Goal: Task Accomplishment & Management: Manage account settings

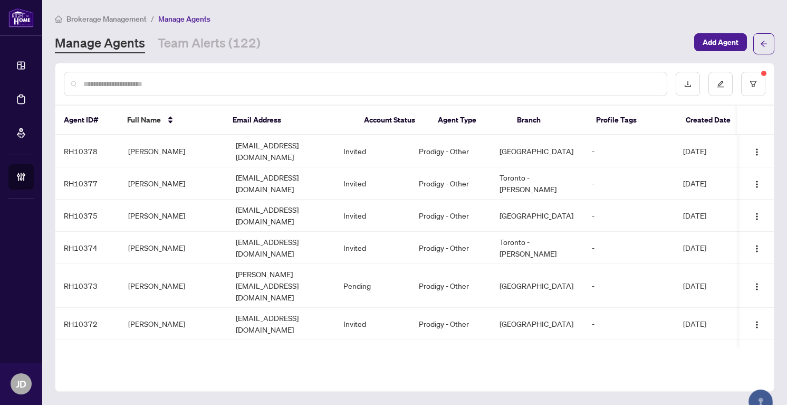
click at [207, 83] on input "text" at bounding box center [370, 84] width 575 height 12
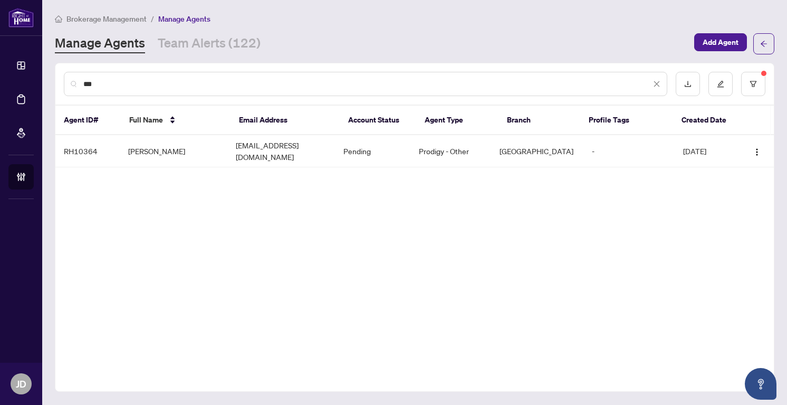
type input "***"
click at [207, 83] on input "***" at bounding box center [367, 84] width 568 height 12
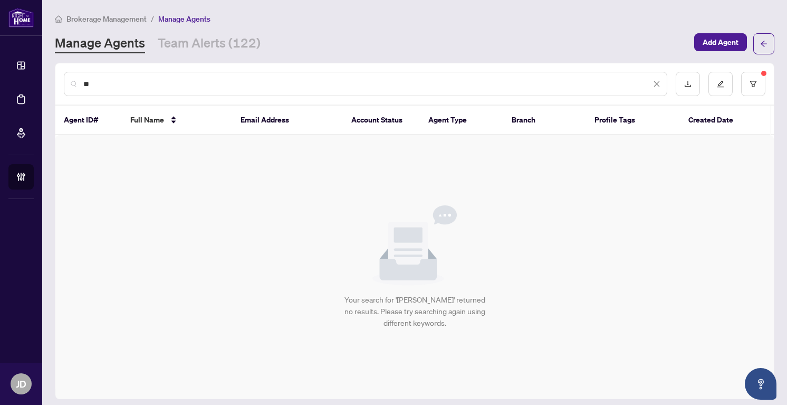
type input "*"
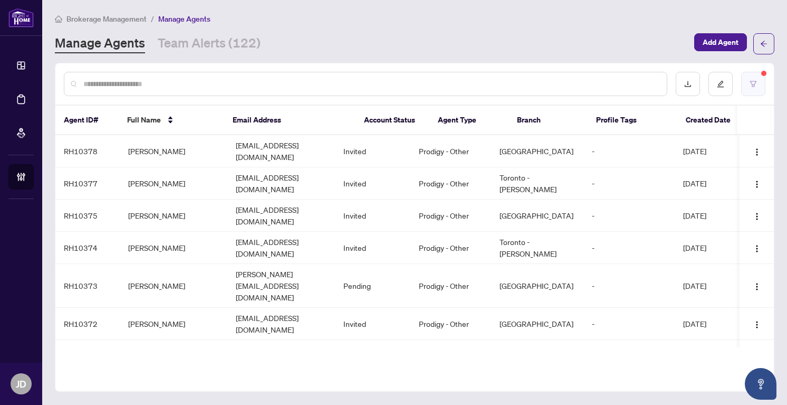
click at [760, 78] on button "button" at bounding box center [753, 84] width 24 height 24
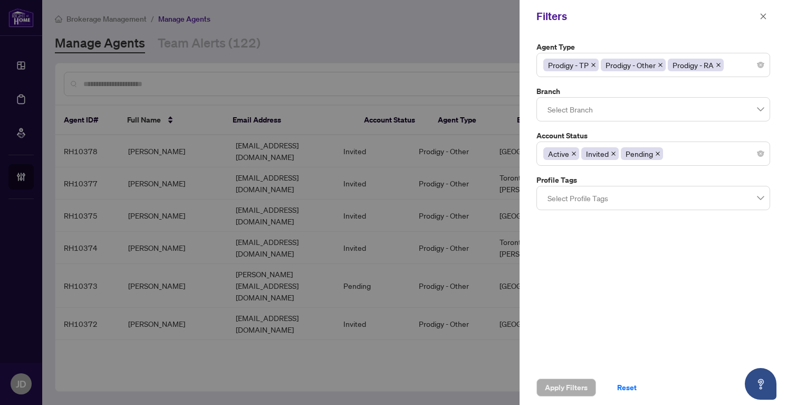
click at [424, 41] on div at bounding box center [393, 202] width 787 height 405
click at [764, 15] on icon "close" at bounding box center [763, 16] width 7 height 7
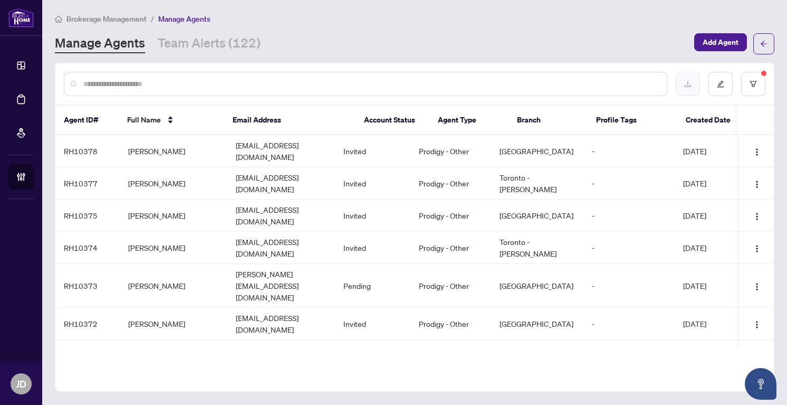
click at [694, 87] on button "button" at bounding box center [688, 84] width 24 height 24
click at [180, 77] on div at bounding box center [366, 84] width 604 height 24
click at [179, 82] on input "text" at bounding box center [370, 84] width 575 height 12
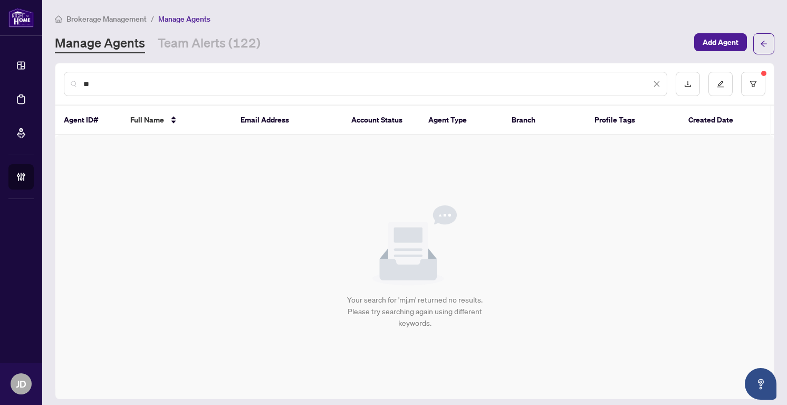
type input "*"
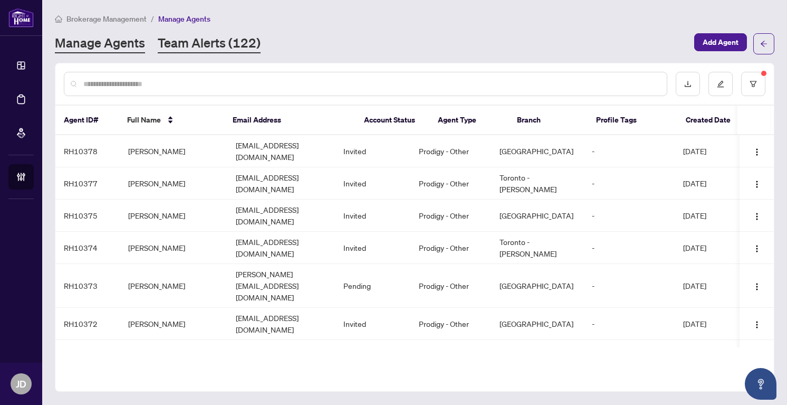
click at [218, 43] on link "Team Alerts (122)" at bounding box center [209, 43] width 103 height 19
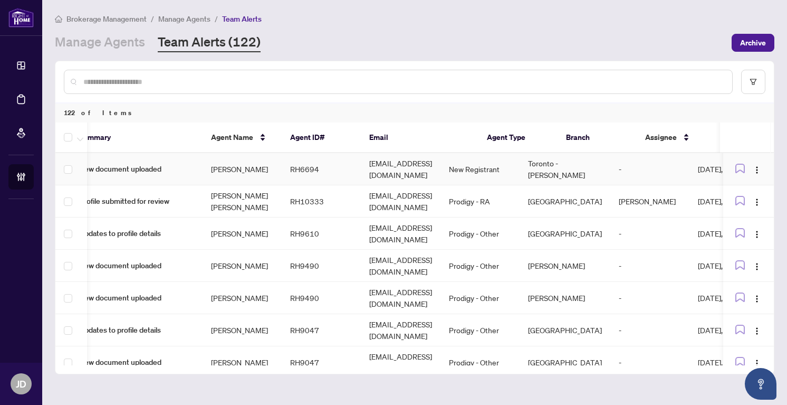
scroll to position [0, 17]
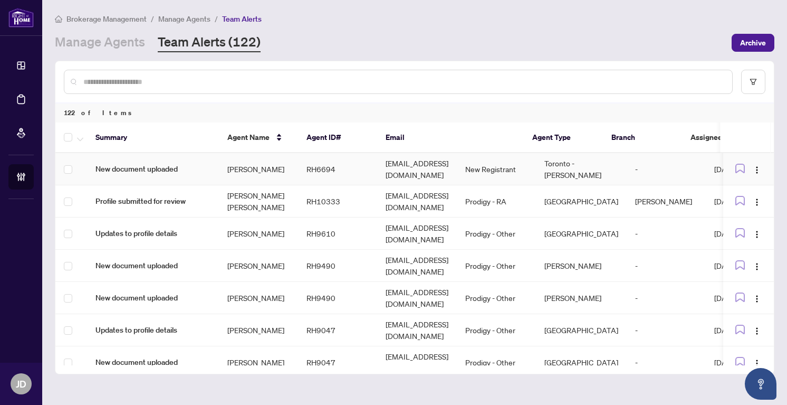
click at [224, 173] on td "Ajlan Lien" at bounding box center [258, 169] width 79 height 32
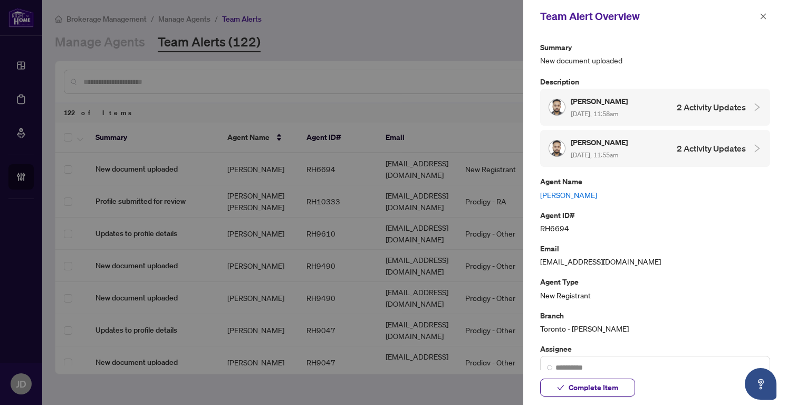
click at [753, 112] on icon "collapsed" at bounding box center [757, 106] width 9 height 9
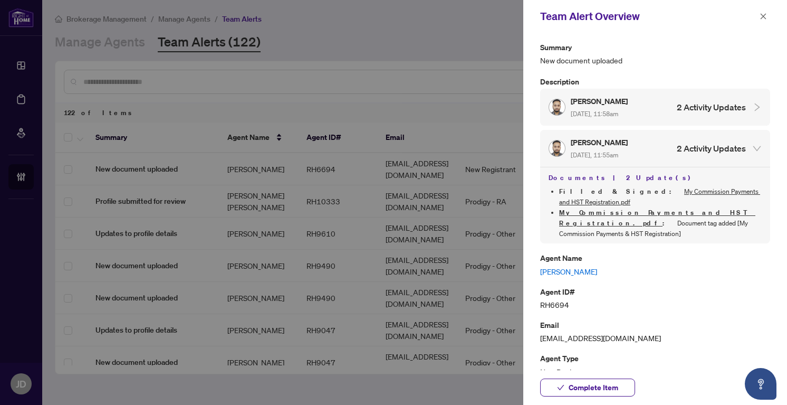
click at [753, 105] on icon "collapsed" at bounding box center [757, 106] width 9 height 9
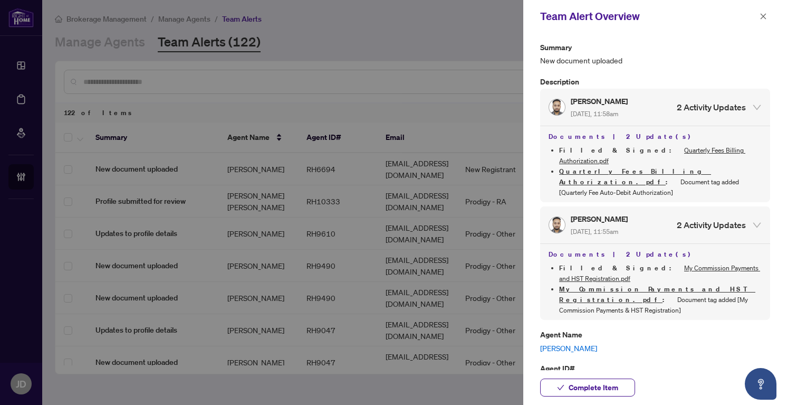
click at [753, 105] on icon "expanded" at bounding box center [757, 106] width 9 height 9
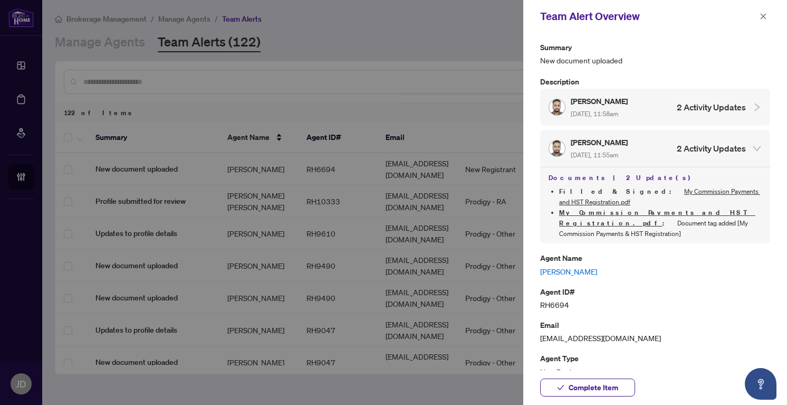
click at [755, 146] on icon "expanded" at bounding box center [757, 148] width 9 height 9
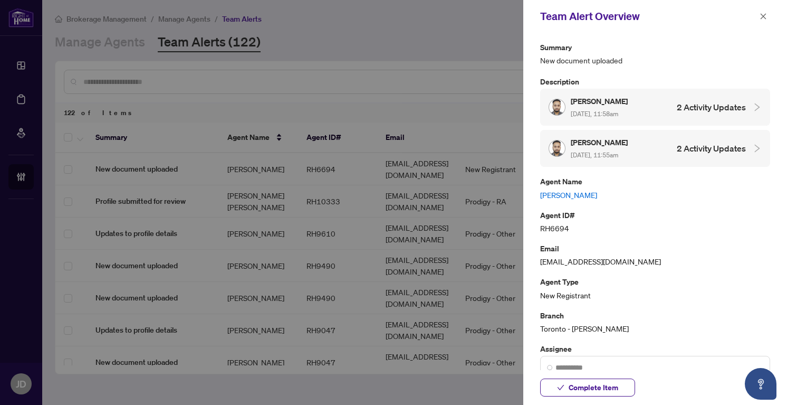
click at [342, 177] on div at bounding box center [393, 202] width 787 height 405
click at [144, 170] on div at bounding box center [393, 202] width 787 height 405
click at [763, 14] on icon "close" at bounding box center [763, 16] width 7 height 7
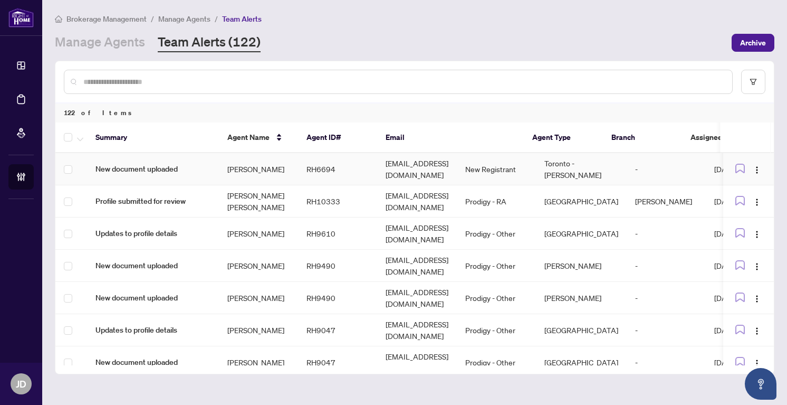
click at [377, 168] on td "RH6694" at bounding box center [337, 169] width 79 height 32
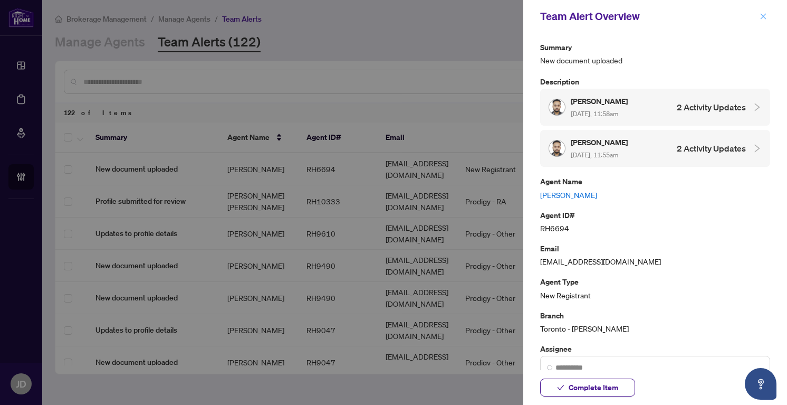
click at [763, 16] on icon "close" at bounding box center [763, 16] width 7 height 7
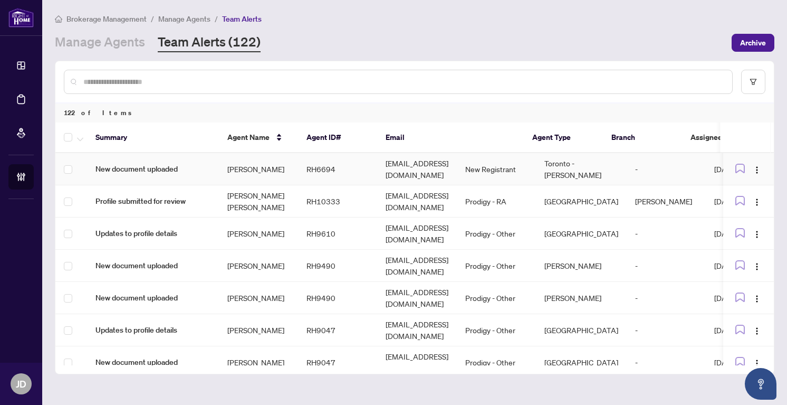
click at [243, 167] on td "Ajlan Lien" at bounding box center [258, 169] width 79 height 32
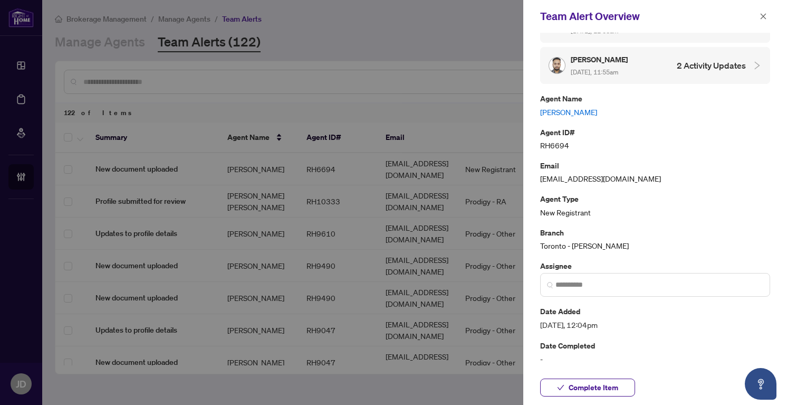
scroll to position [0, 0]
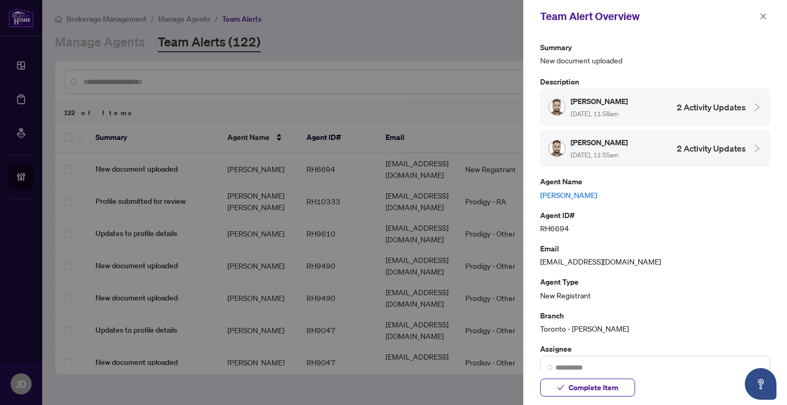
click at [607, 107] on h5 "Ajlan Lien" at bounding box center [600, 101] width 59 height 12
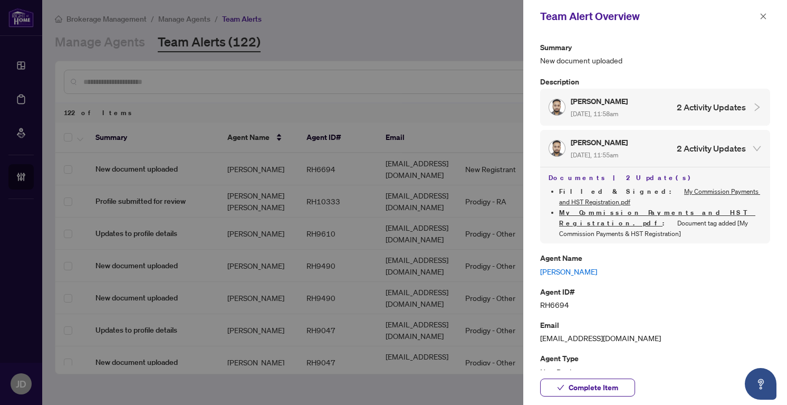
click at [620, 188] on link "My Commission Payments and HST Registration.pdf" at bounding box center [659, 196] width 201 height 18
click at [763, 17] on icon "close" at bounding box center [764, 16] width 6 height 6
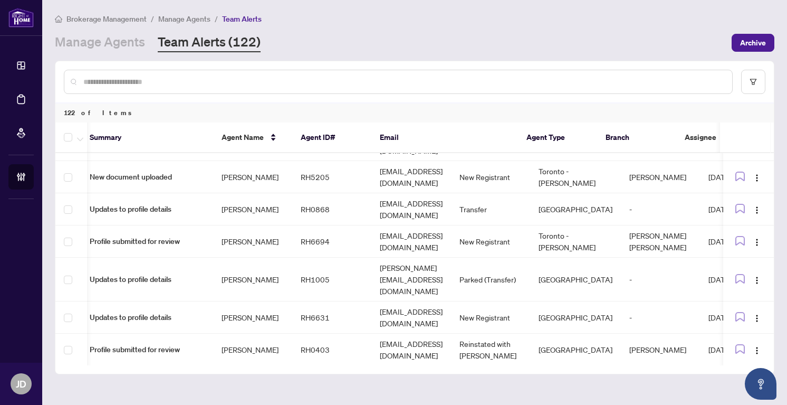
scroll to position [0, 12]
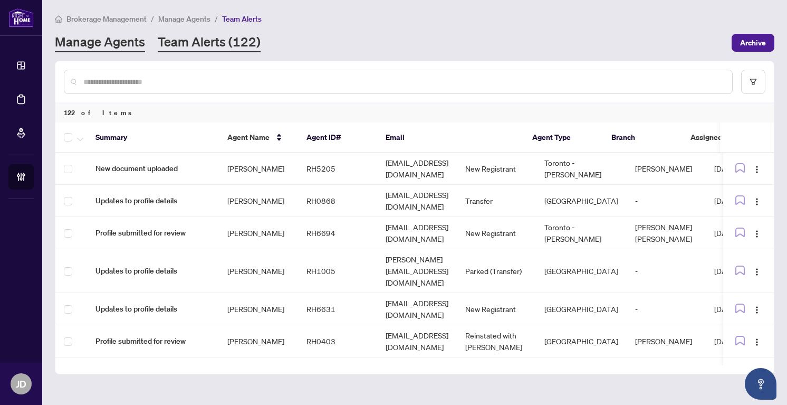
click at [113, 38] on link "Manage Agents" at bounding box center [100, 42] width 90 height 19
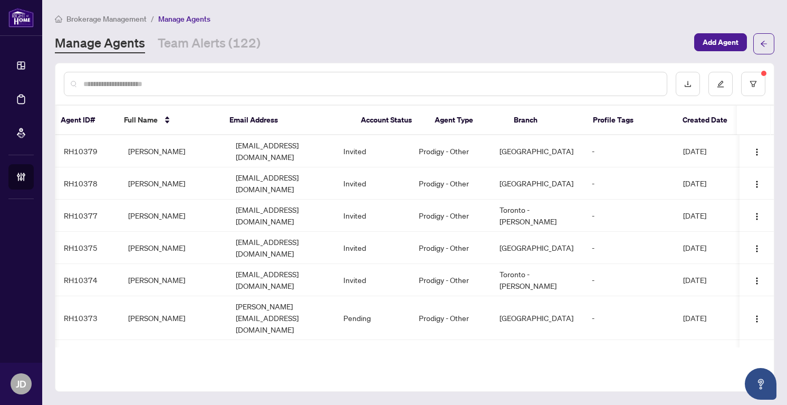
drag, startPoint x: 677, startPoint y: 120, endPoint x: 658, endPoint y: 122, distance: 19.2
click at [658, 122] on tr "Agent ID# Full Name Email Address Account Status Agent Type Branch Profile Tags…" at bounding box center [413, 121] width 722 height 30
click at [203, 144] on td "[PERSON_NAME]" at bounding box center [174, 151] width 108 height 32
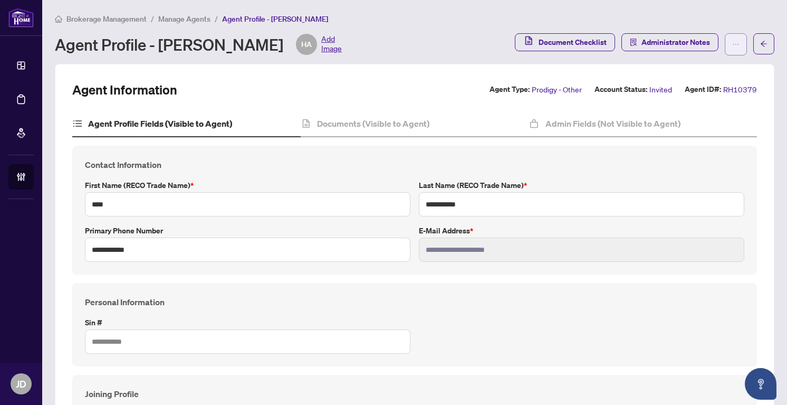
click at [733, 41] on icon "ellipsis" at bounding box center [735, 44] width 7 height 7
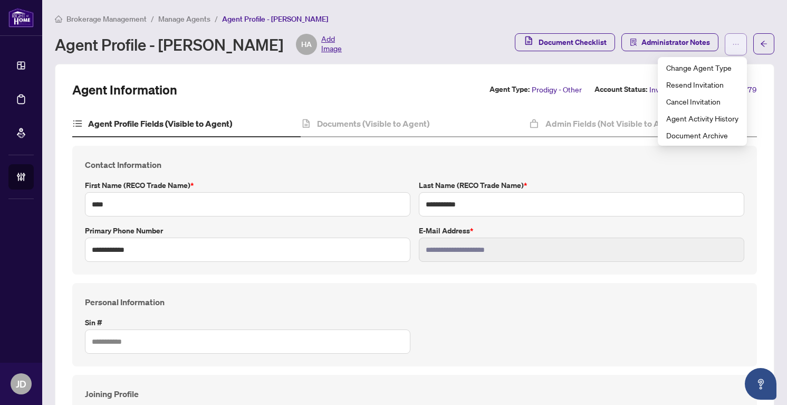
click at [733, 41] on icon "ellipsis" at bounding box center [735, 44] width 7 height 7
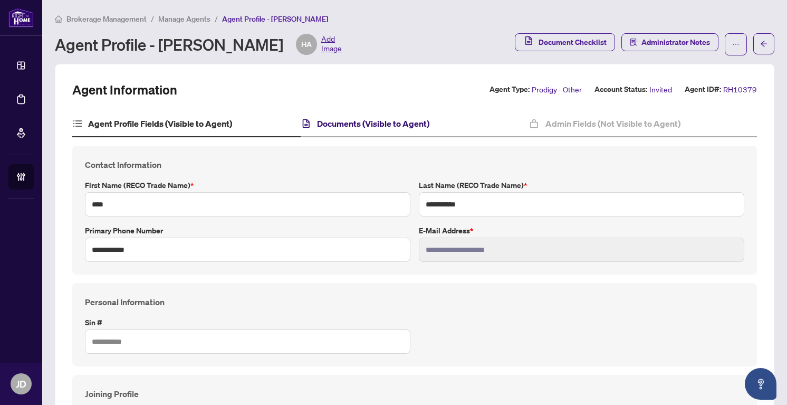
click at [388, 122] on h4 "Documents (Visible to Agent)" at bounding box center [373, 123] width 112 height 13
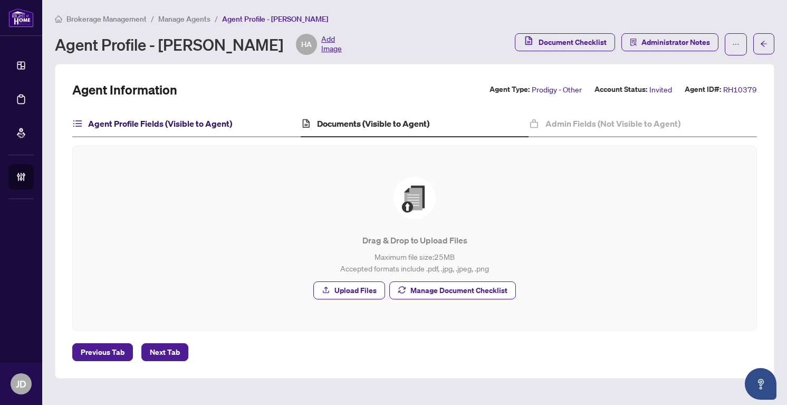
click at [215, 125] on h4 "Agent Profile Fields (Visible to Agent)" at bounding box center [160, 123] width 144 height 13
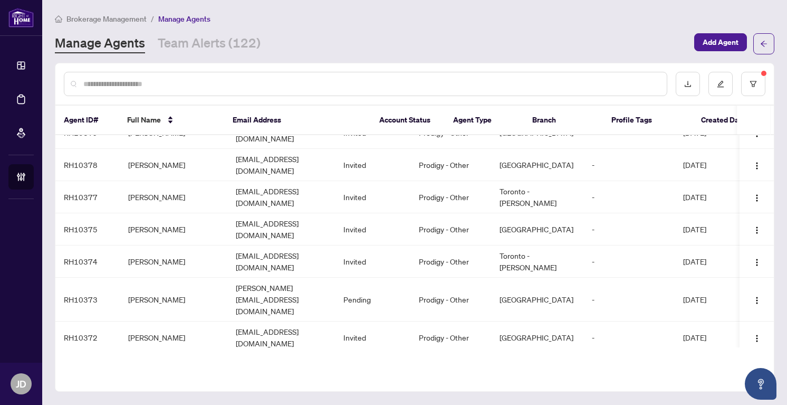
scroll to position [13, 0]
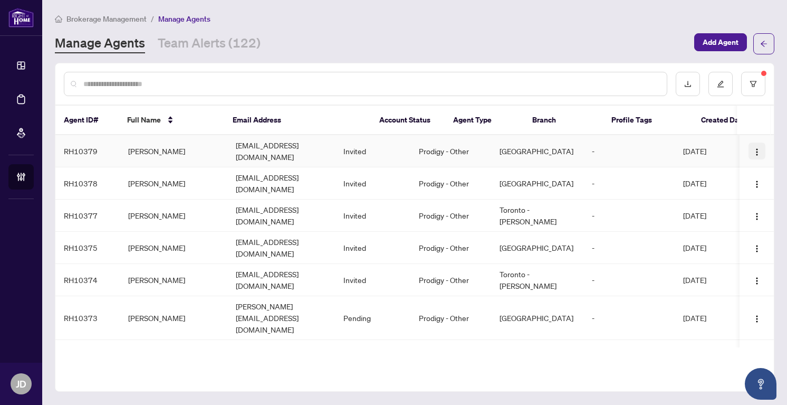
click at [756, 150] on img "button" at bounding box center [757, 152] width 8 height 8
click at [782, 173] on main "Brokerage Management / Manage Agents Manage Agents Team Alerts (122) Add Agent …" at bounding box center [414, 202] width 745 height 405
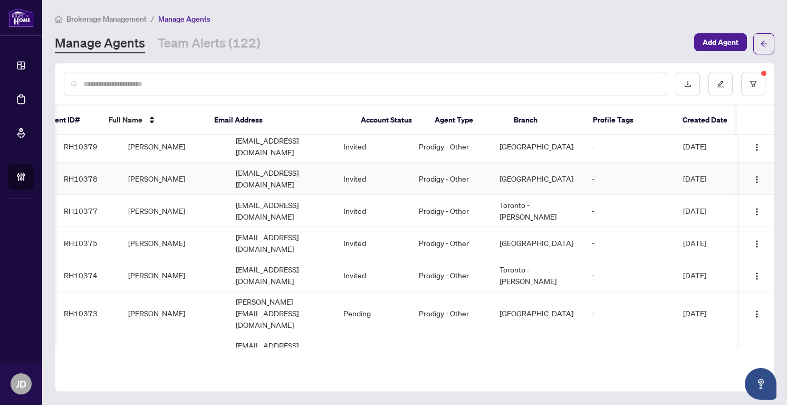
scroll to position [0, 18]
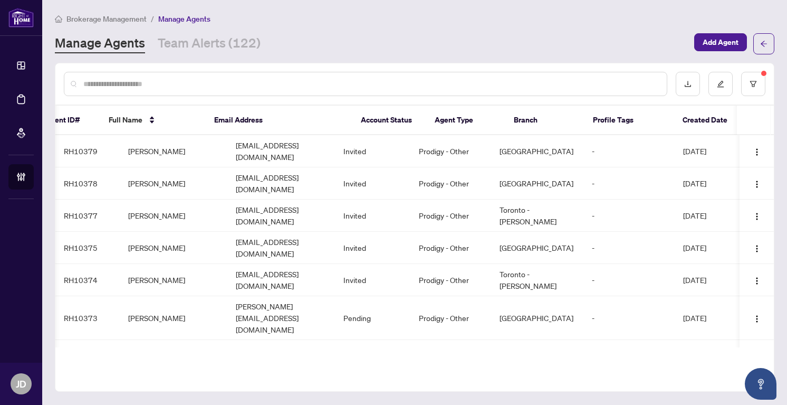
click at [331, 86] on input "text" at bounding box center [370, 84] width 575 height 12
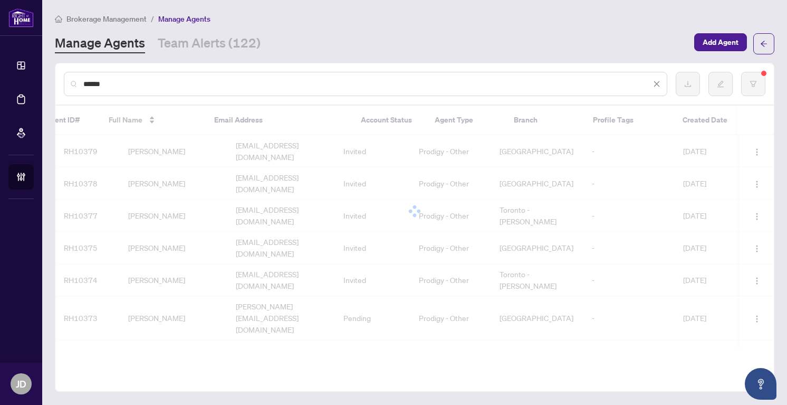
scroll to position [0, 0]
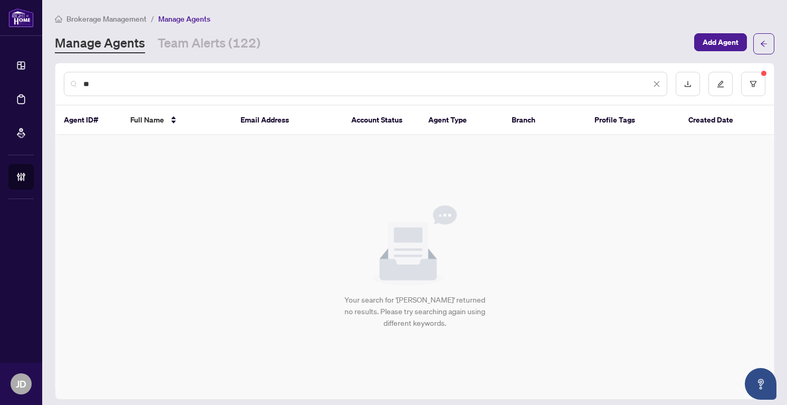
type input "*"
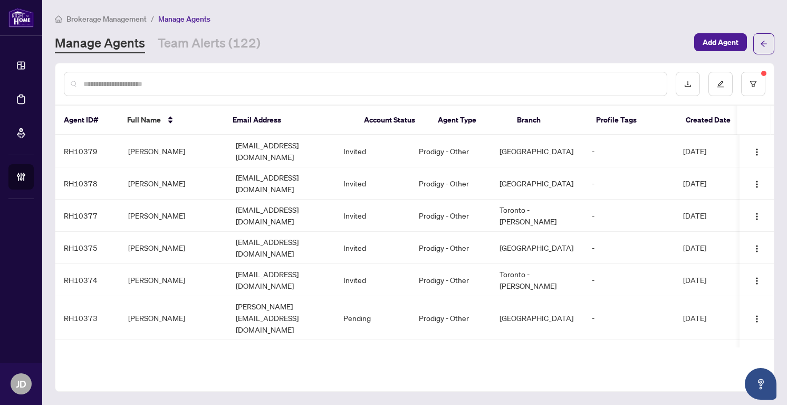
click at [460, 39] on div "Manage Agents Team Alerts (122)" at bounding box center [371, 43] width 633 height 19
click at [390, 36] on div "Manage Agents Team Alerts (122)" at bounding box center [371, 43] width 633 height 19
click at [152, 91] on div at bounding box center [366, 84] width 604 height 24
click at [145, 77] on div at bounding box center [366, 84] width 604 height 24
click at [142, 83] on input "text" at bounding box center [370, 84] width 575 height 12
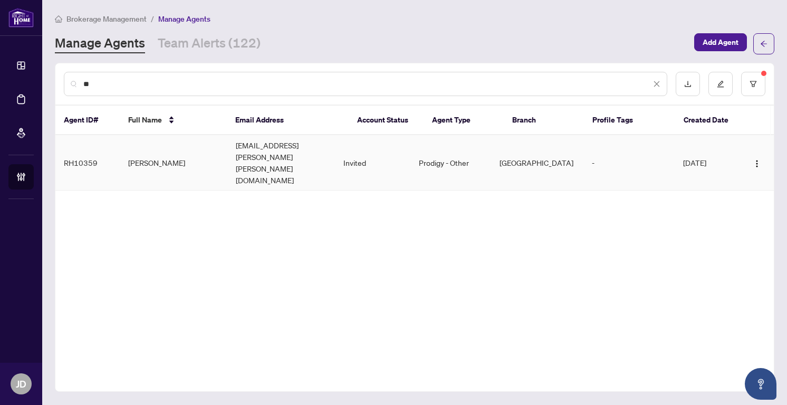
type input "**"
click at [195, 148] on td "[PERSON_NAME]" at bounding box center [174, 162] width 108 height 55
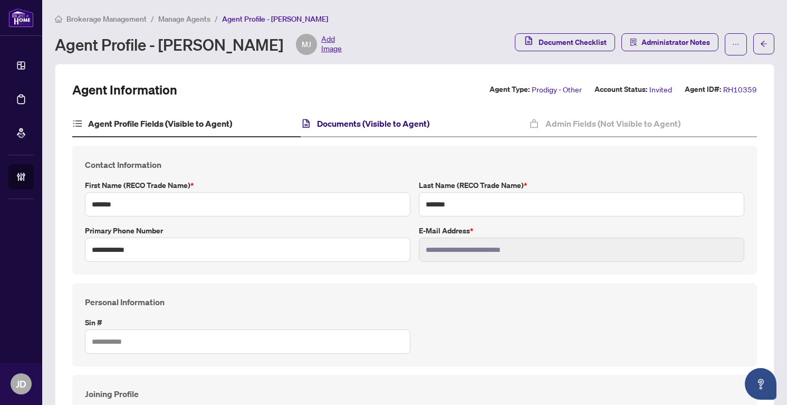
click at [355, 122] on h4 "Documents (Visible to Agent)" at bounding box center [373, 123] width 112 height 13
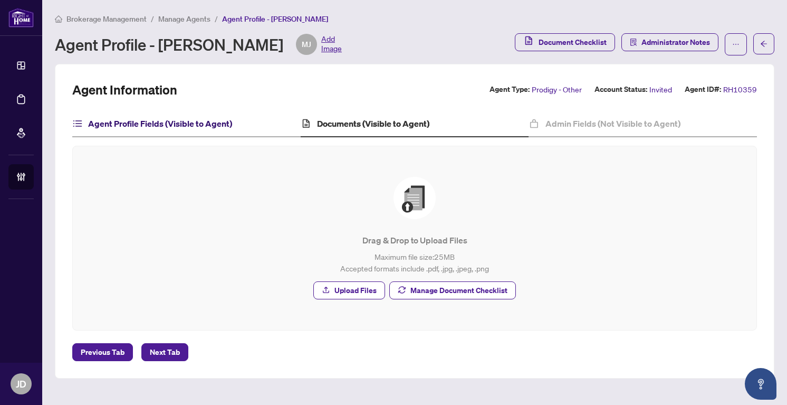
click at [202, 120] on h4 "Agent Profile Fields (Visible to Agent)" at bounding box center [160, 123] width 144 height 13
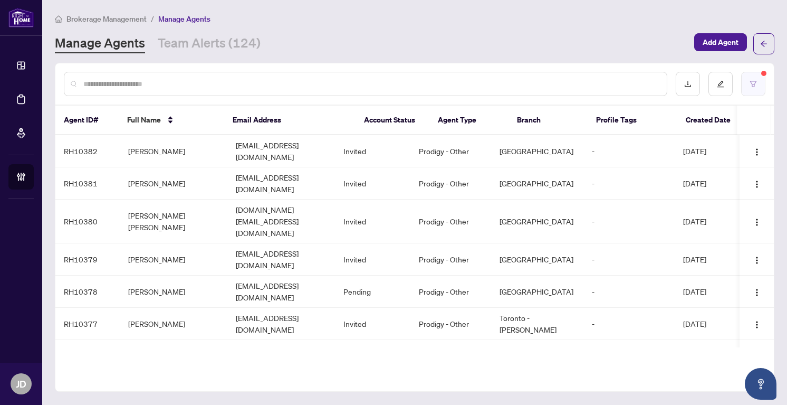
click at [757, 76] on button "button" at bounding box center [753, 84] width 24 height 24
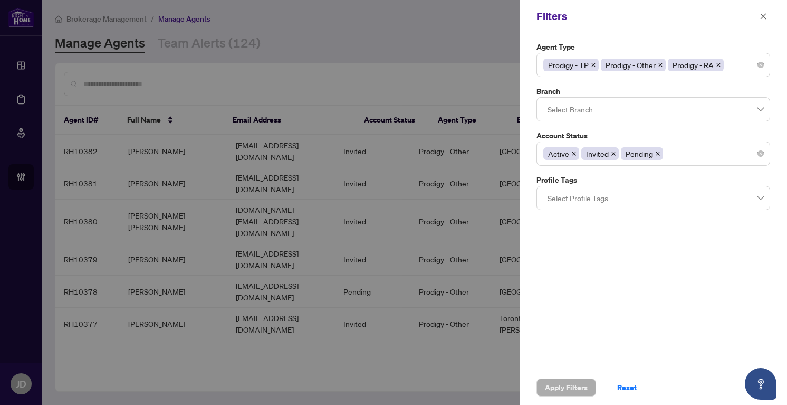
click at [420, 45] on div at bounding box center [393, 202] width 787 height 405
click at [765, 13] on icon "close" at bounding box center [763, 16] width 7 height 7
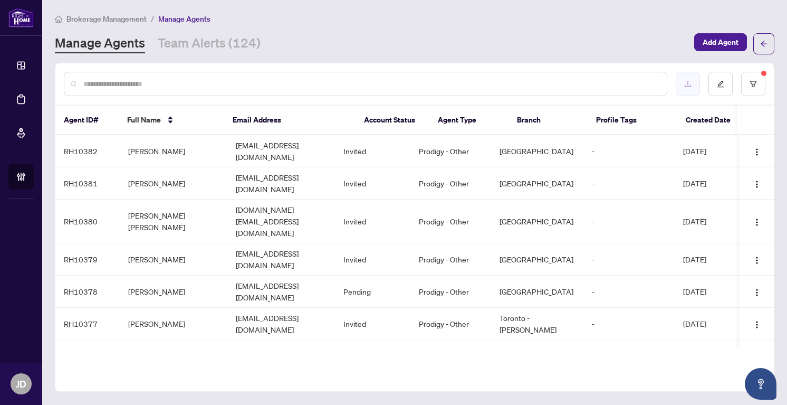
click at [682, 87] on button "button" at bounding box center [688, 84] width 24 height 24
click at [686, 88] on button "button" at bounding box center [688, 84] width 24 height 24
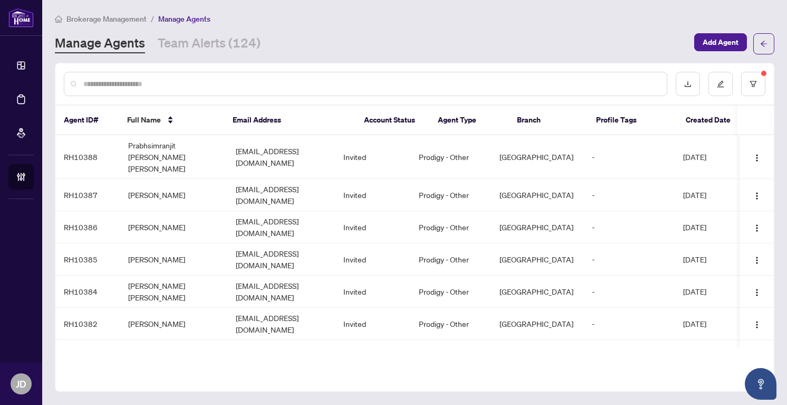
click at [184, 82] on input "text" at bounding box center [370, 84] width 575 height 12
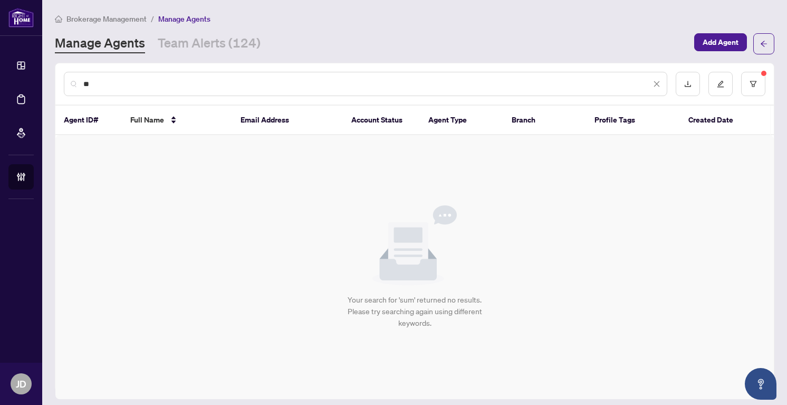
type input "*"
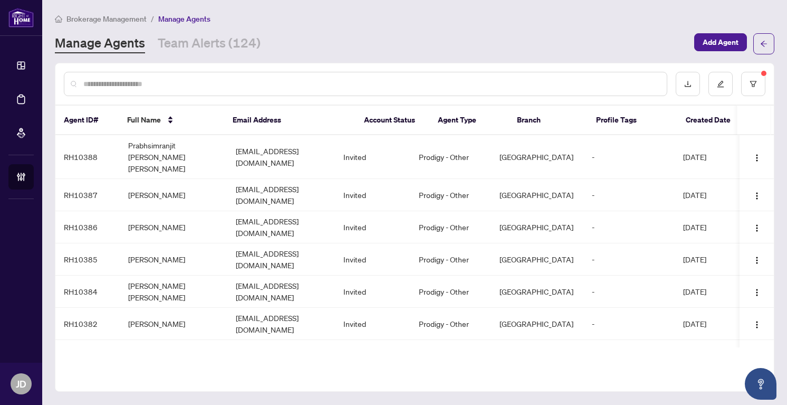
click at [206, 81] on input "text" at bounding box center [370, 84] width 575 height 12
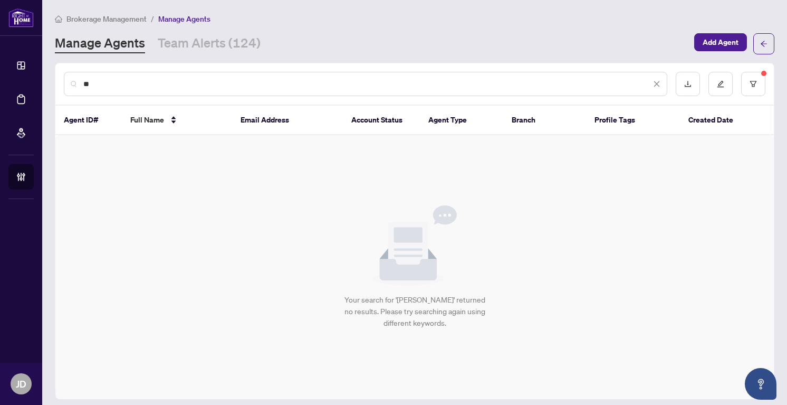
type input "*"
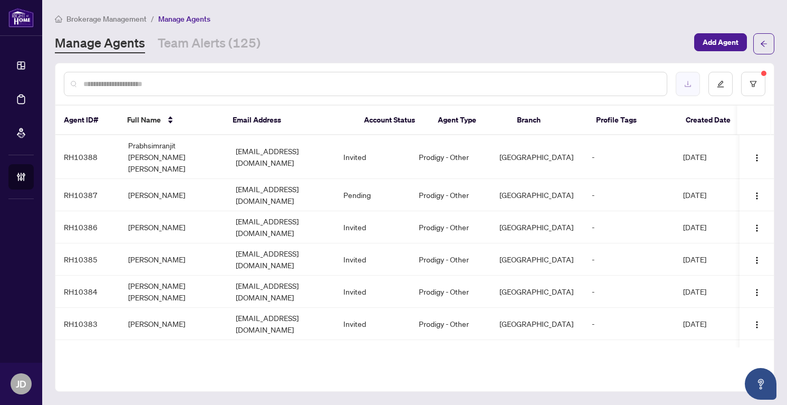
click at [686, 85] on icon "download" at bounding box center [688, 84] width 6 height 6
